Goal: Task Accomplishment & Management: Manage account settings

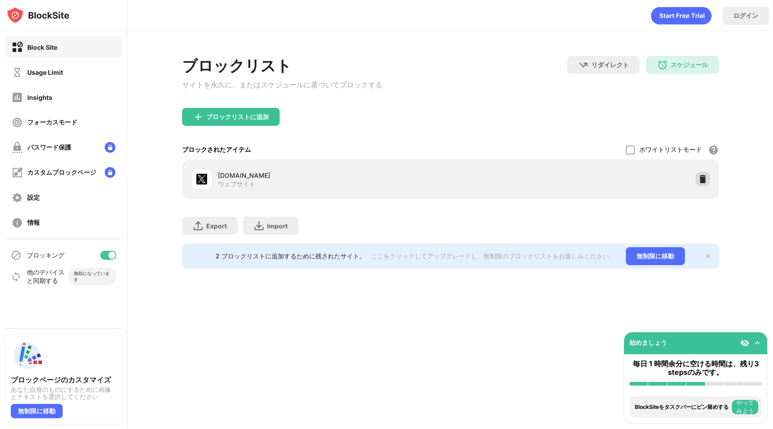
click at [710, 183] on div "[DOMAIN_NAME] ウェブサイト" at bounding box center [451, 179] width 526 height 29
click at [708, 183] on div at bounding box center [703, 179] width 14 height 14
